Goal: Task Accomplishment & Management: Use online tool/utility

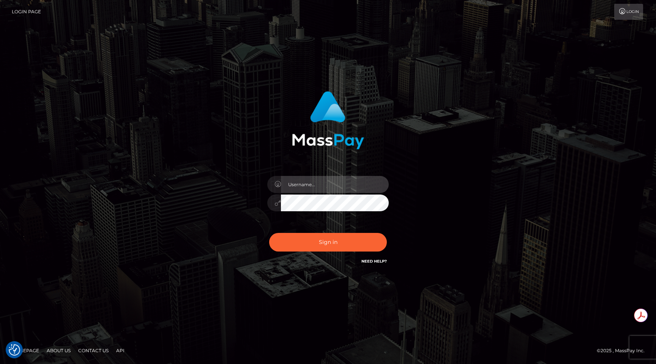
type input "egblue"
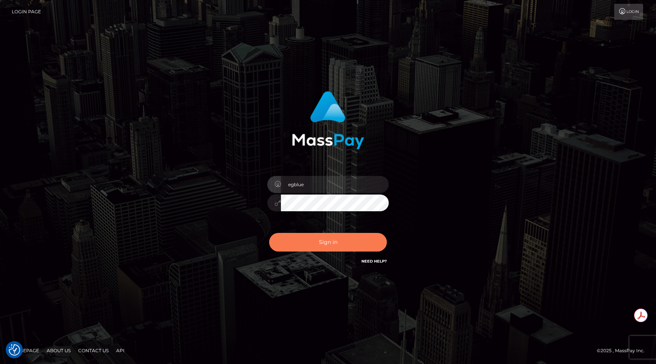
click at [336, 240] on button "Sign in" at bounding box center [328, 242] width 118 height 19
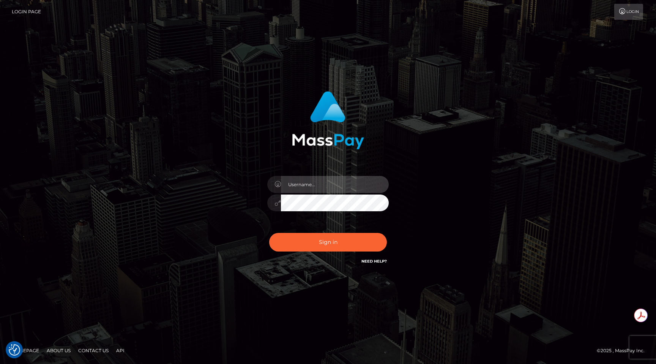
type input "egblue"
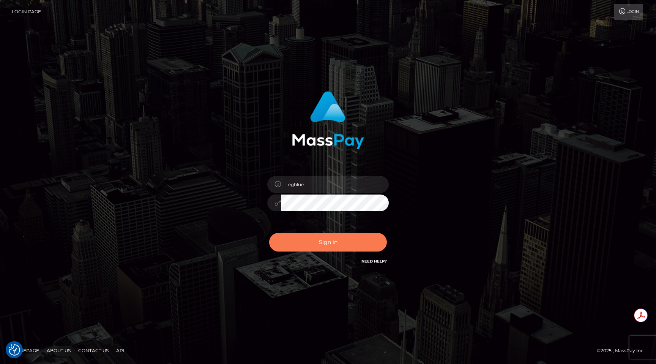
click at [336, 240] on button "Sign in" at bounding box center [328, 242] width 118 height 19
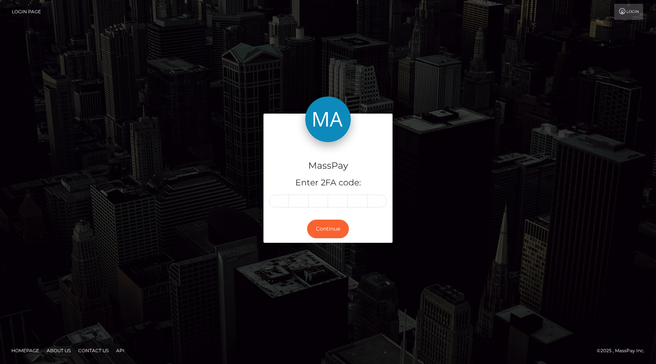
click at [279, 201] on input "text" at bounding box center [279, 200] width 20 height 13
type input "2"
type input "0"
type input "2"
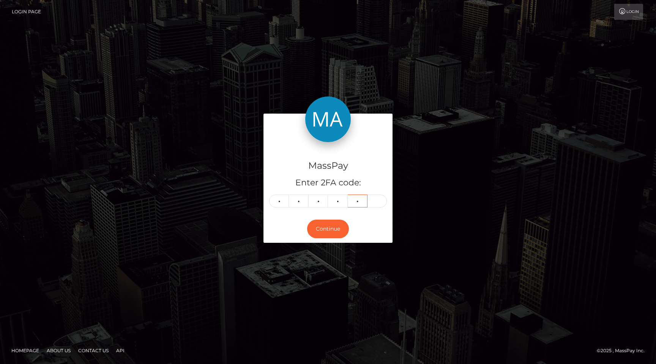
type input "6"
type input "3"
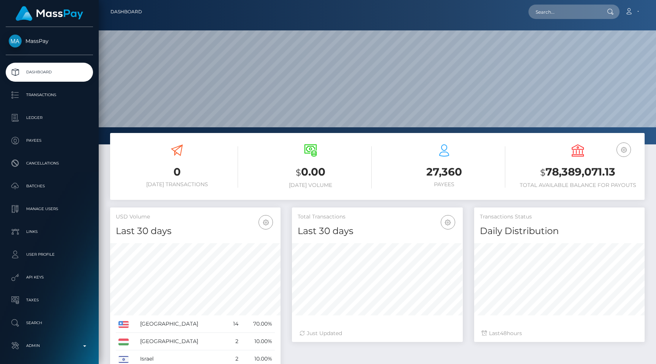
scroll to position [134, 170]
click at [561, 5] on input "text" at bounding box center [563, 12] width 71 height 14
paste input "pout_y5iymdn0vuilv"
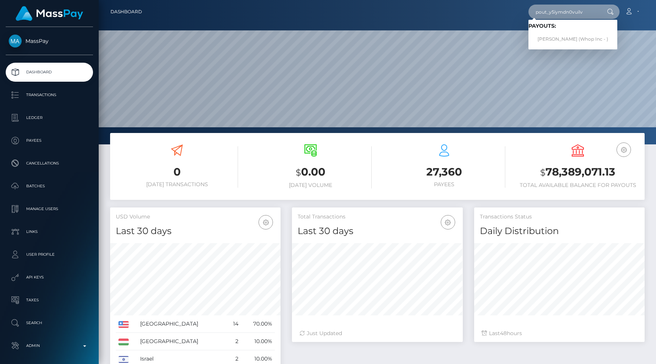
type input "pout_y5iymdn0vuilv"
click at [567, 38] on link "MIGUILITO MUÑEZ (Whop Inc - )" at bounding box center [572, 39] width 89 height 14
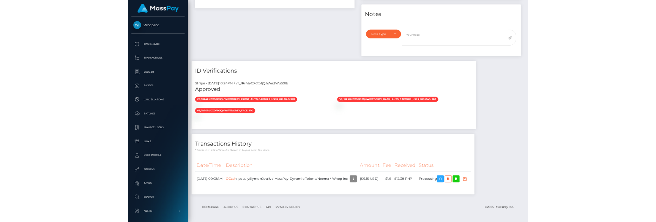
scroll to position [605, 0]
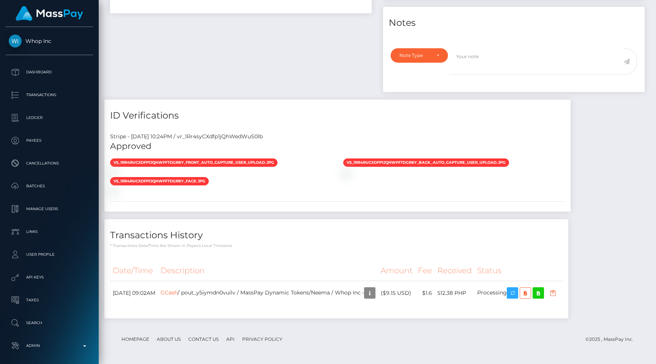
click at [359, 209] on div "Stripe - July 31, 2025 10:24PM / vr_1Rr4syCXdfp1jQhWedWuS0lb Approved vs_1Rr4rU…" at bounding box center [337, 169] width 466 height 85
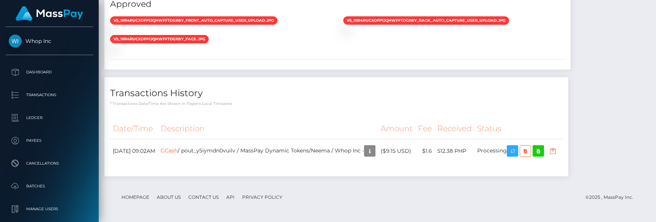
scroll to position [711, 0]
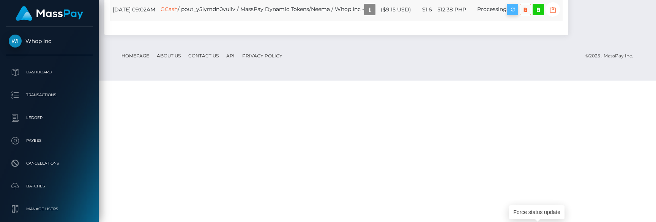
click at [517, 14] on icon "button" at bounding box center [512, 9] width 9 height 9
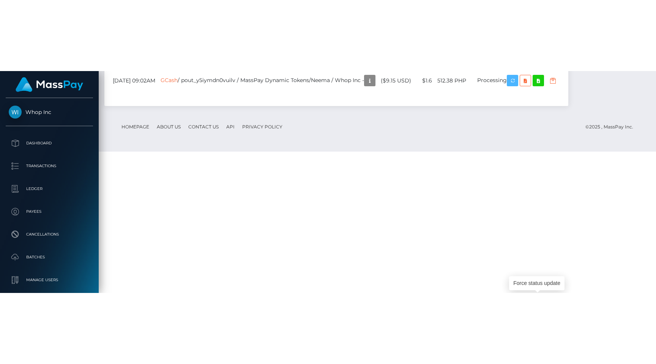
scroll to position [605, 0]
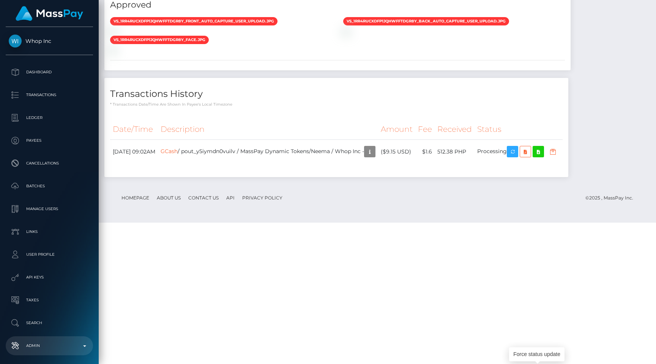
click at [48, 347] on p "Admin" at bounding box center [49, 345] width 81 height 11
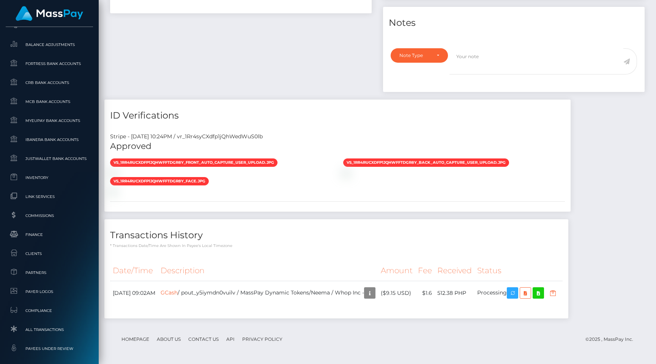
scroll to position [455, 0]
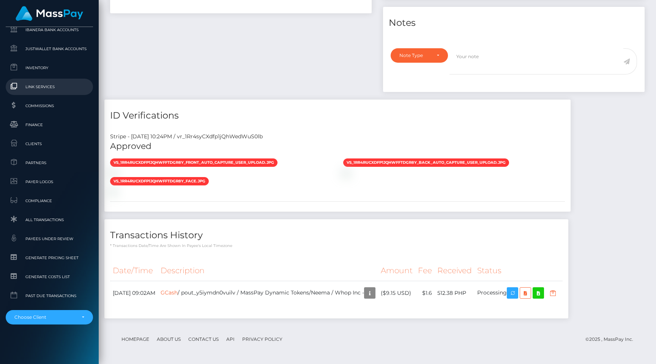
click at [66, 85] on span "Link Services" at bounding box center [49, 86] width 81 height 9
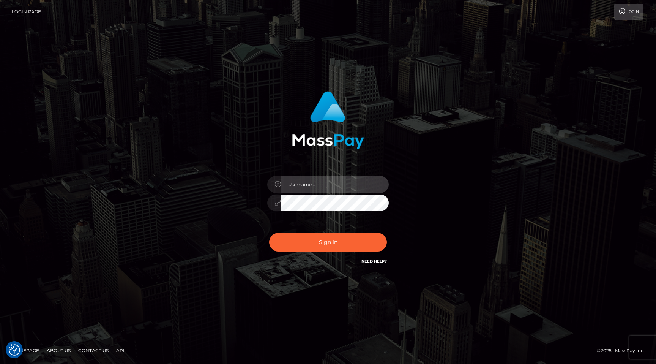
type input "egblue"
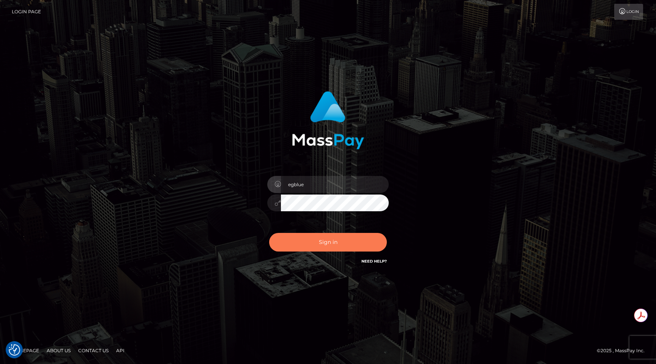
click at [321, 243] on button "Sign in" at bounding box center [328, 242] width 118 height 19
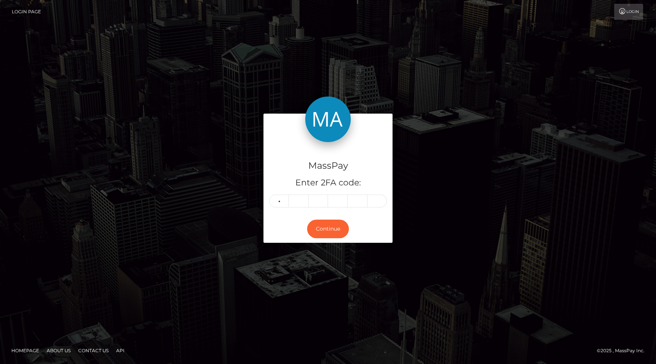
type input "0"
type input "1"
type input "4"
type input "6"
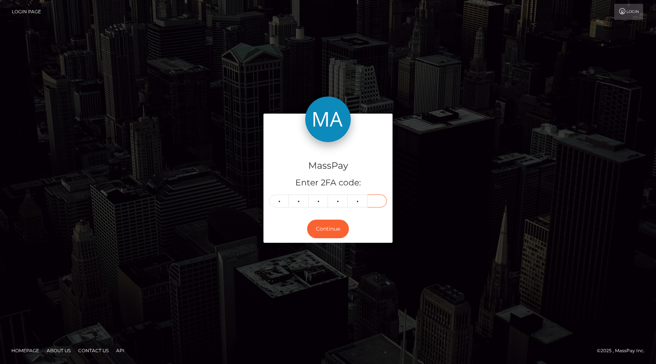
type input "6"
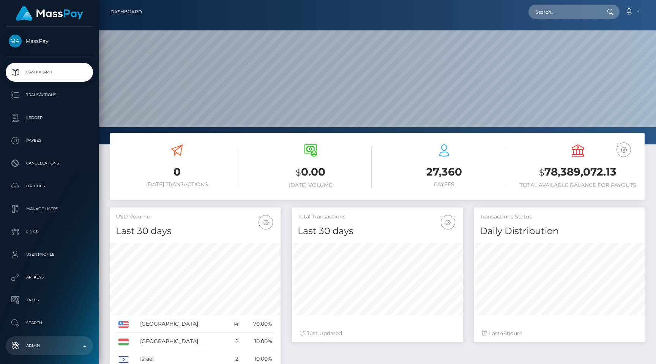
scroll to position [134, 170]
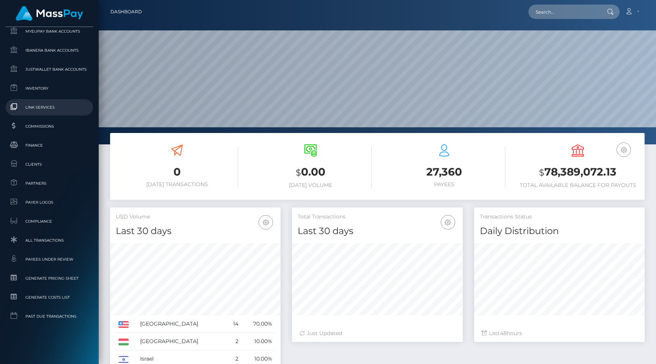
click at [57, 101] on link "Link Services" at bounding box center [49, 107] width 87 height 16
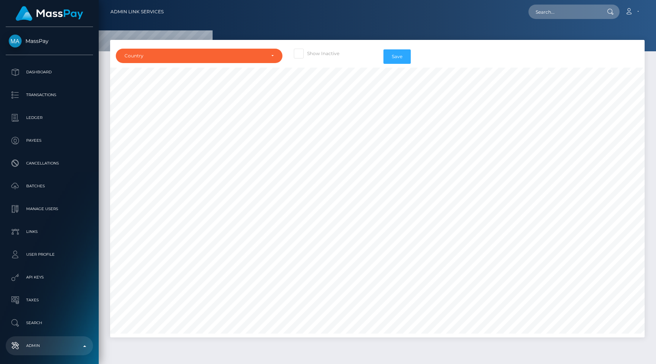
click at [307, 55] on span at bounding box center [307, 53] width 0 height 6
click at [307, 54] on input "Show Inactive" at bounding box center [309, 51] width 5 height 5
checkbox input "true"
click at [246, 56] on div "Country" at bounding box center [194, 56] width 140 height 6
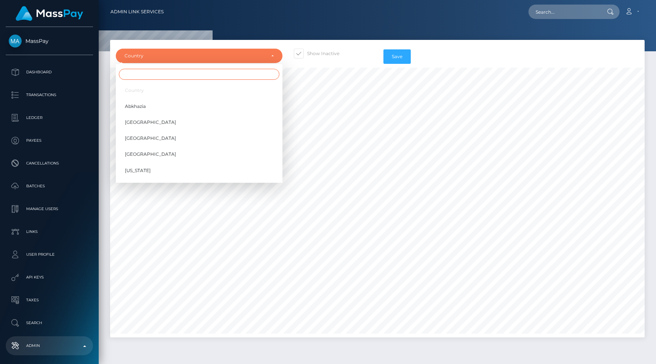
click at [234, 72] on input "Search" at bounding box center [199, 74] width 161 height 11
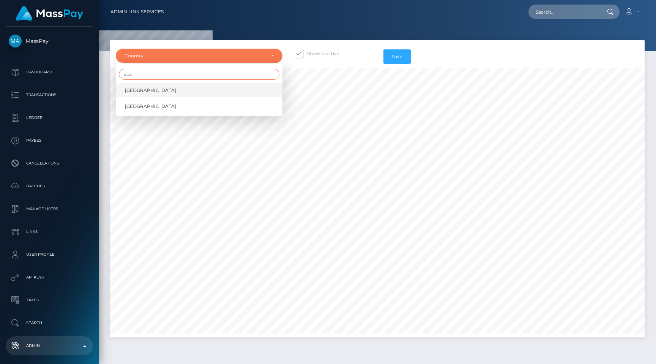
type input "aus"
click at [208, 84] on link "[GEOGRAPHIC_DATA]" at bounding box center [199, 90] width 167 height 14
select select "AU"
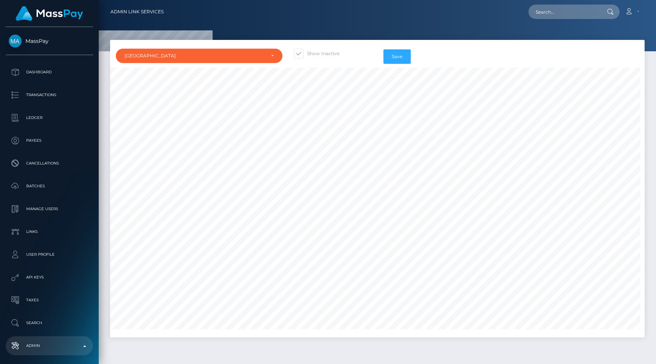
scroll to position [2994, 267]
click at [404, 58] on button "Save" at bounding box center [396, 56] width 27 height 14
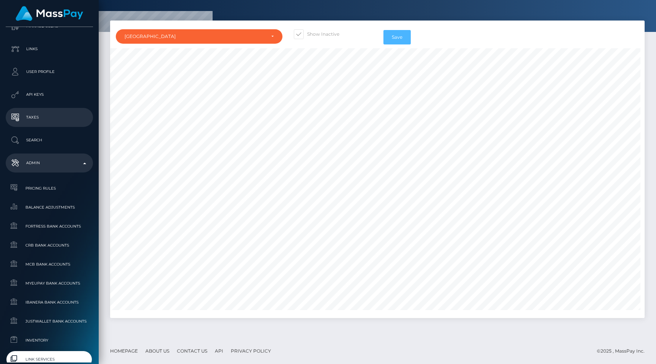
scroll to position [335, 0]
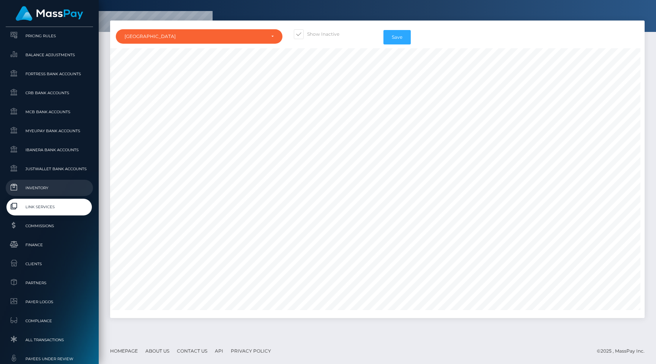
click at [46, 187] on span "Inventory" at bounding box center [49, 187] width 81 height 9
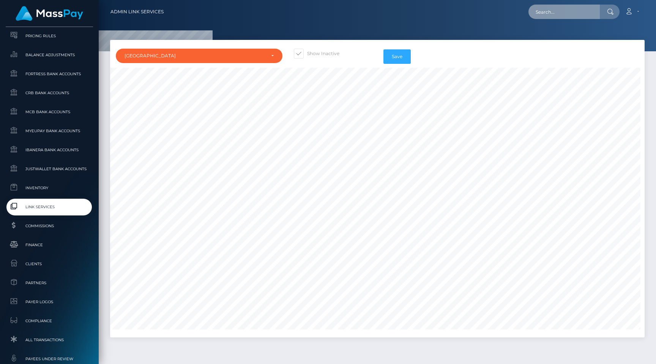
click at [583, 13] on input "text" at bounding box center [563, 12] width 71 height 14
paste input "{"request_id":"1755375462703","transaction_number":"1755375462703","payout_opti…"
type input "{"request_id":"1755375462703","transaction_number":"1755375462703","payout_opti…"
paste input "pout_6NQZSBD7ZQzny"
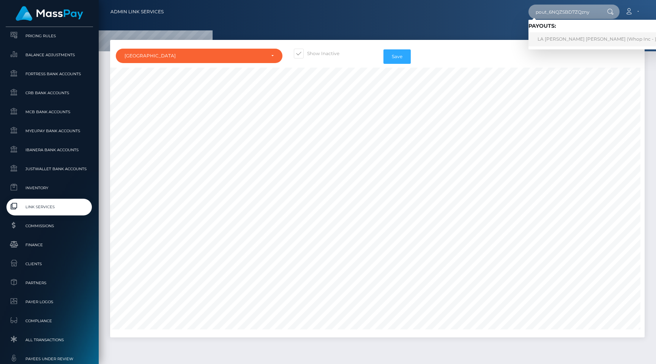
type input "pout_6NQZSBD7ZQzny"
click at [480, 22] on nav "Admin Link Services pout_6NQZSBD7ZQzny Loading... Loading... Payouts: LA DARYL …" at bounding box center [377, 12] width 557 height 24
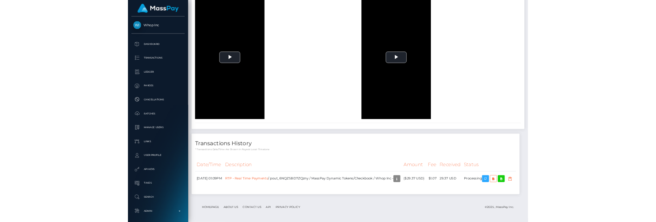
scroll to position [1540, 0]
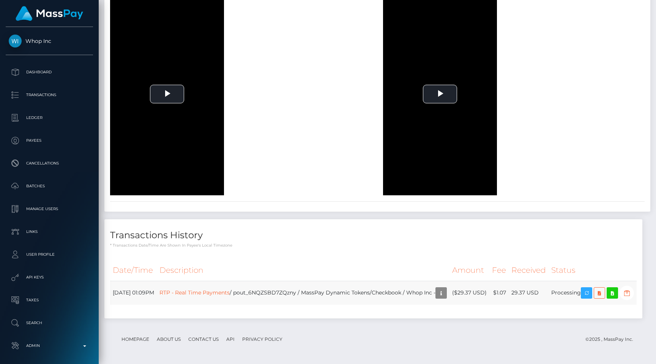
click at [348, 280] on td "RTP - Real Time Payments / pout_6NQZSBD7ZQzny / MassPay Dynamic Tokens/Checkboo…" at bounding box center [303, 292] width 293 height 24
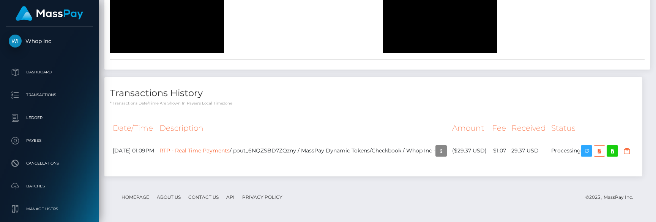
scroll to position [1682, 0]
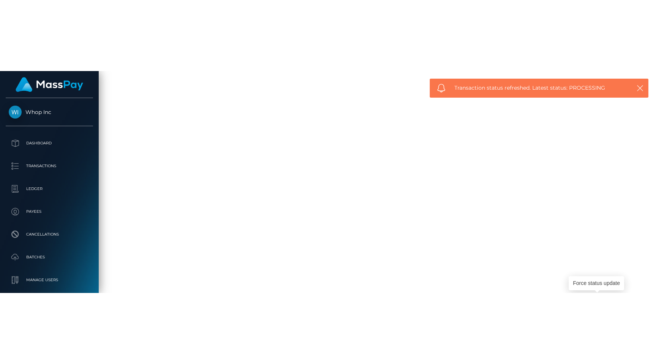
scroll to position [1540, 0]
